Goal: Use online tool/utility: Utilize a website feature to perform a specific function

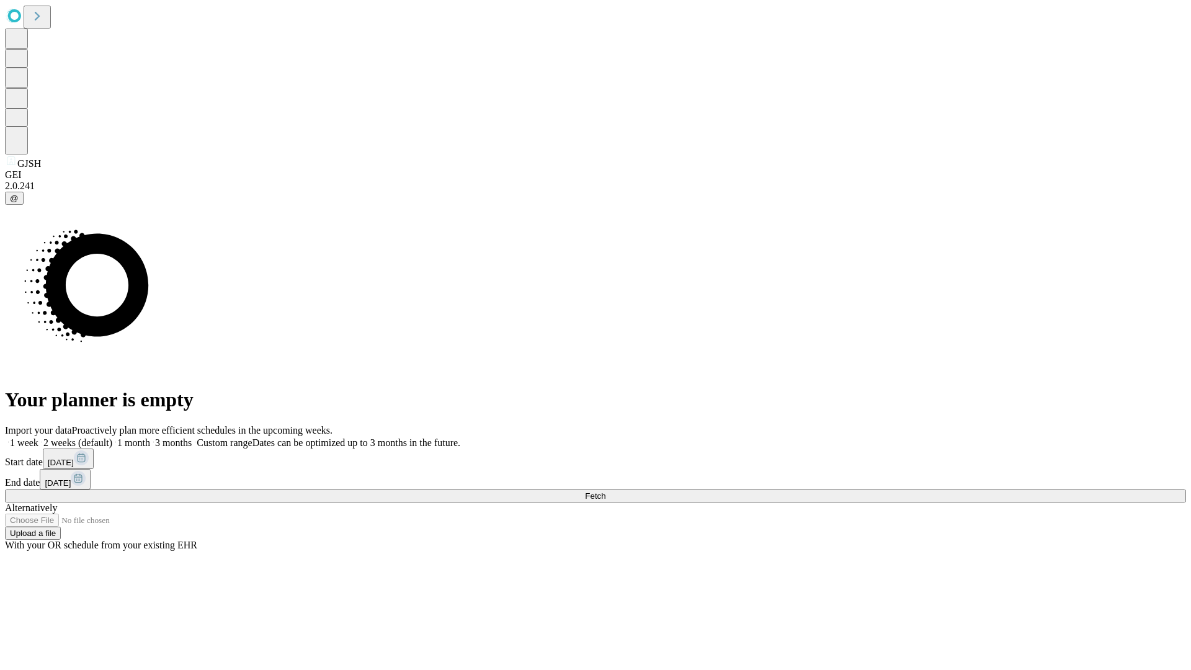
click at [605, 491] on span "Fetch" at bounding box center [595, 495] width 20 height 9
